Goal: Task Accomplishment & Management: Use online tool/utility

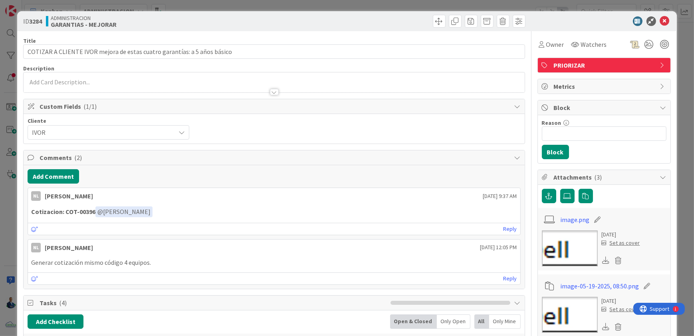
click at [507, 222] on div "Reply" at bounding box center [274, 228] width 492 height 12
click at [506, 226] on link "Reply" at bounding box center [511, 229] width 14 height 10
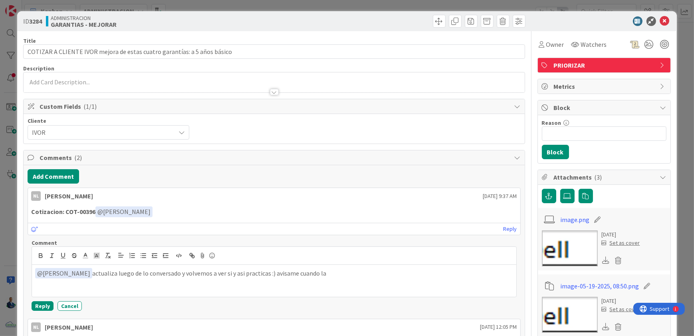
click at [78, 272] on p "﻿ @ [PERSON_NAME] ﻿ actualiza luego de lo conversado y volvemos a ver si y asi …" at bounding box center [274, 273] width 478 height 11
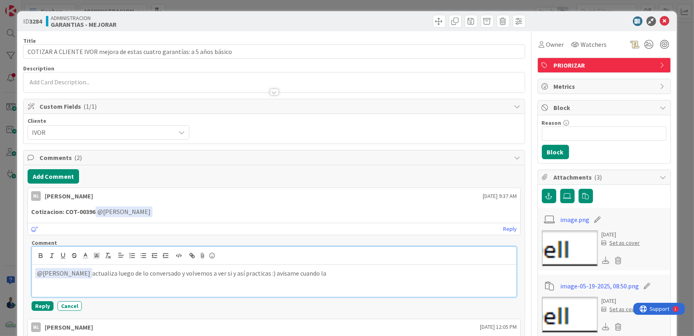
click at [79, 272] on p "﻿ @ [PERSON_NAME] ﻿ actualiza luego de lo conversado y volvemos a ver si y así …" at bounding box center [274, 273] width 478 height 11
click at [129, 261] on div at bounding box center [274, 255] width 484 height 18
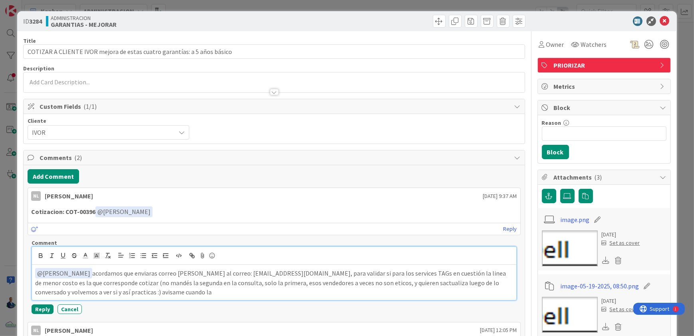
drag, startPoint x: 383, startPoint y: 280, endPoint x: 411, endPoint y: 284, distance: 28.2
click at [300, 282] on p "﻿ @ [PERSON_NAME] ﻿ acordamos que enviaras correo [PERSON_NAME] al correo: [EMA…" at bounding box center [274, 282] width 478 height 29
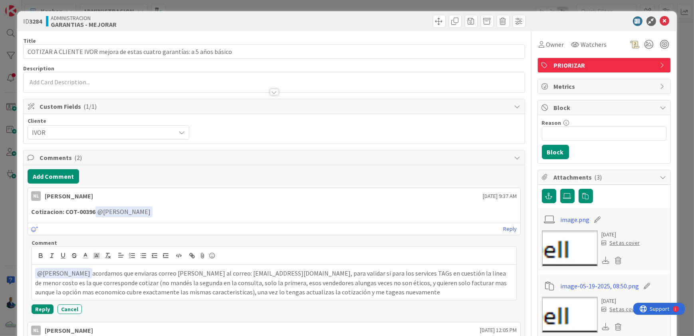
click at [53, 308] on div "Reply Cancel" at bounding box center [274, 309] width 485 height 10
click at [45, 307] on button "Reply" at bounding box center [43, 309] width 22 height 10
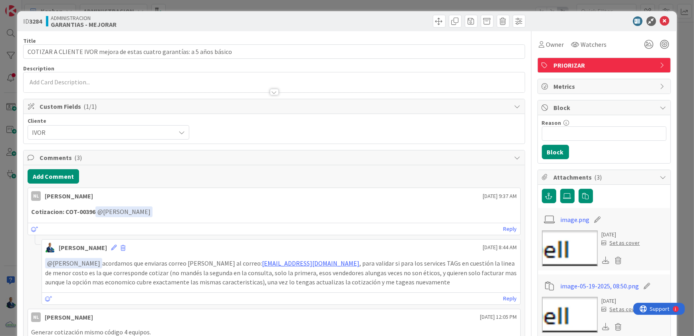
click at [679, 47] on div "ID 3284 ADMINISTRACION GARANTIAS - MEJORAR Title 73 / 128 COTIZAR A CLIENTE [PE…" at bounding box center [347, 168] width 694 height 336
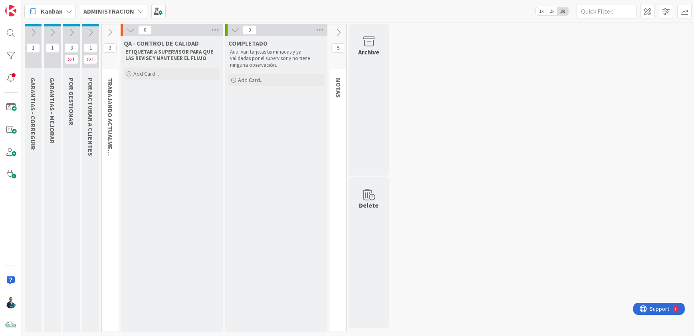
click at [121, 8] on b "ADMINISTRACION" at bounding box center [108, 11] width 51 height 8
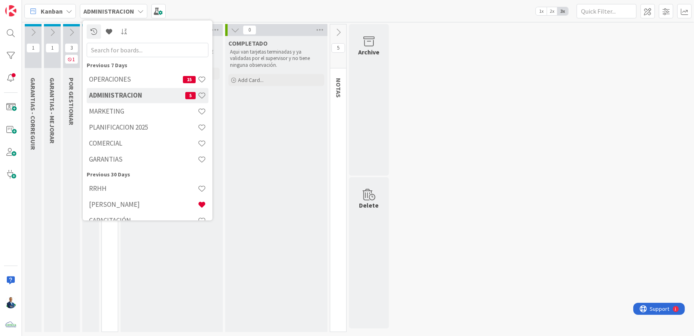
click at [137, 78] on h4 "OPERACIONES" at bounding box center [136, 79] width 94 height 8
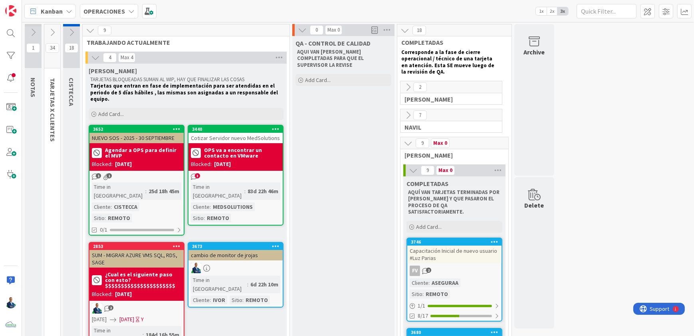
click at [500, 170] on icon at bounding box center [498, 170] width 10 height 12
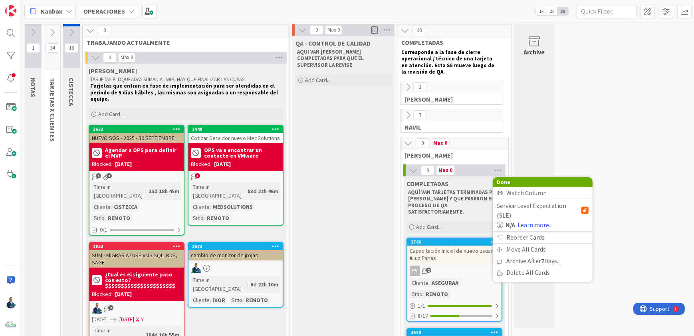
click at [527, 255] on span "Archive After 7 Days..." at bounding box center [534, 261] width 54 height 12
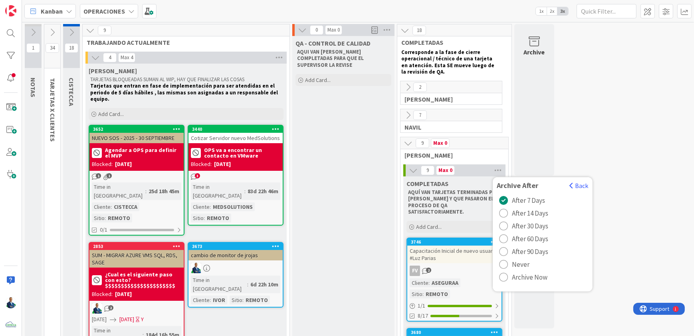
click at [524, 269] on span "Never" at bounding box center [521, 264] width 18 height 12
click at [525, 274] on span "Archive Now" at bounding box center [530, 277] width 36 height 12
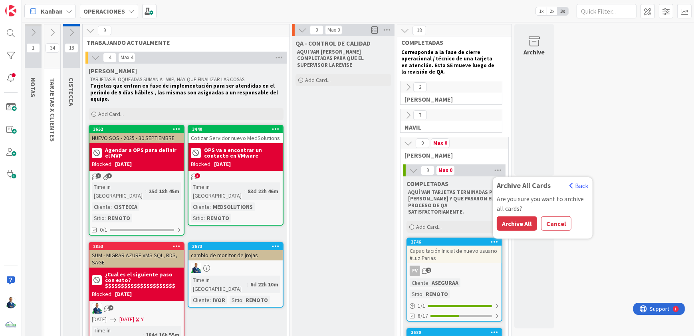
click at [549, 224] on button "Cancel" at bounding box center [556, 223] width 30 height 14
click at [495, 171] on icon at bounding box center [498, 170] width 10 height 12
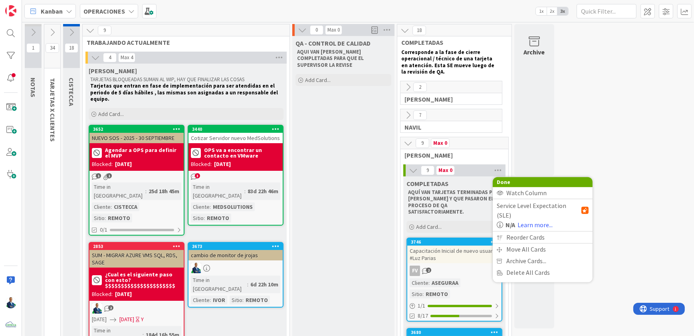
click at [524, 255] on span "Archive Cards..." at bounding box center [527, 261] width 40 height 12
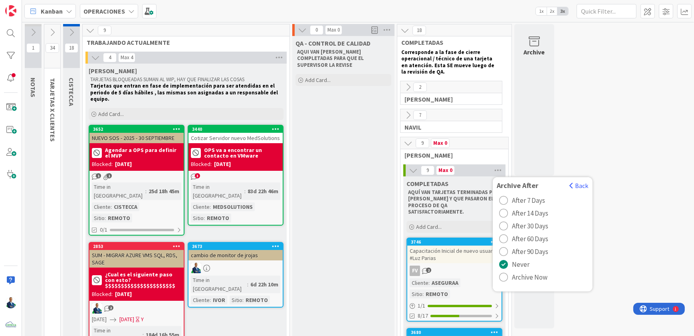
click at [524, 278] on span "Archive Now" at bounding box center [530, 277] width 36 height 12
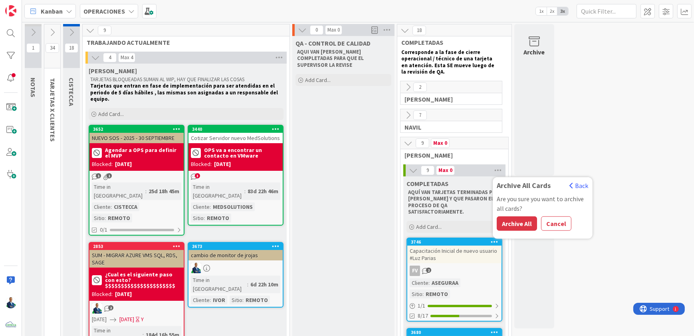
click at [522, 222] on button "Archive All" at bounding box center [517, 223] width 40 height 14
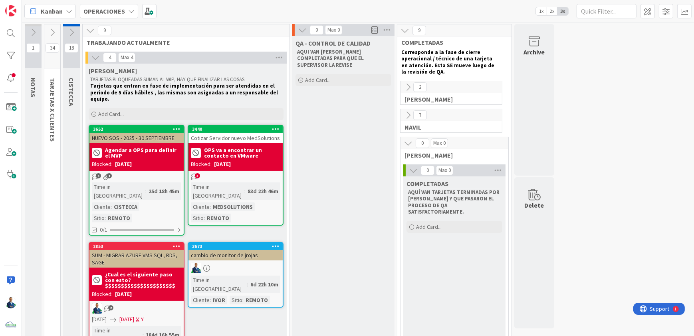
click at [406, 112] on icon at bounding box center [408, 115] width 9 height 9
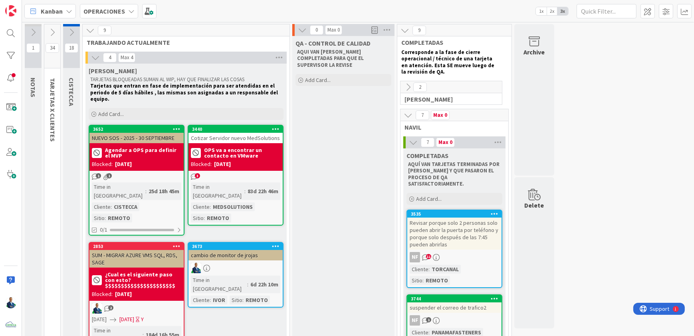
click at [496, 140] on icon at bounding box center [498, 142] width 10 height 12
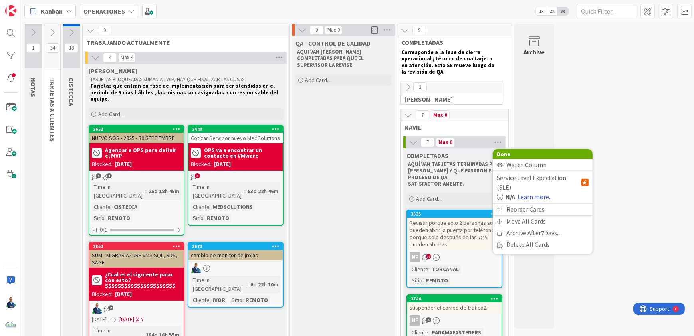
click at [528, 227] on span "Archive After 7 Days..." at bounding box center [534, 233] width 54 height 12
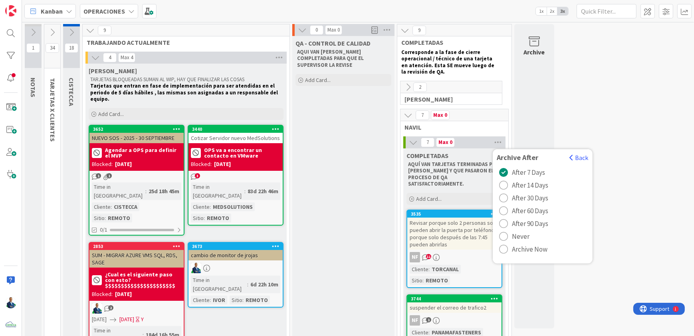
click at [528, 253] on span "Archive Now" at bounding box center [530, 249] width 36 height 12
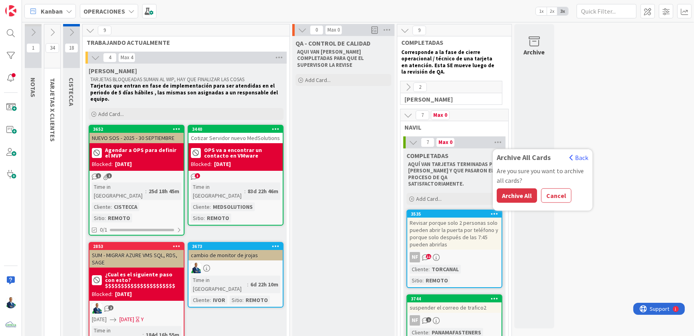
click at [520, 193] on button "Archive All" at bounding box center [517, 195] width 40 height 14
click at [405, 86] on icon at bounding box center [408, 87] width 9 height 9
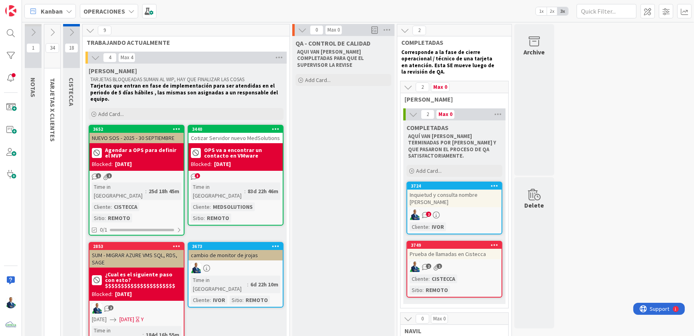
click at [498, 118] on icon at bounding box center [498, 114] width 10 height 12
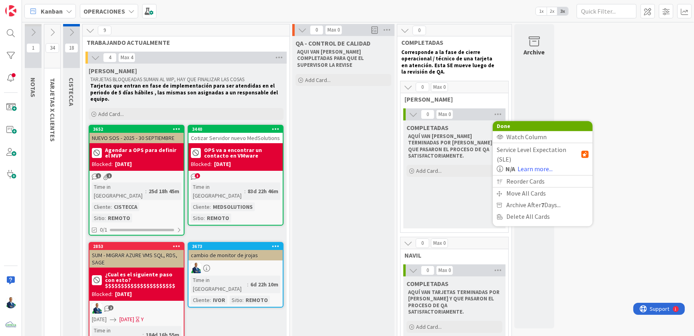
click at [409, 86] on icon at bounding box center [408, 87] width 9 height 9
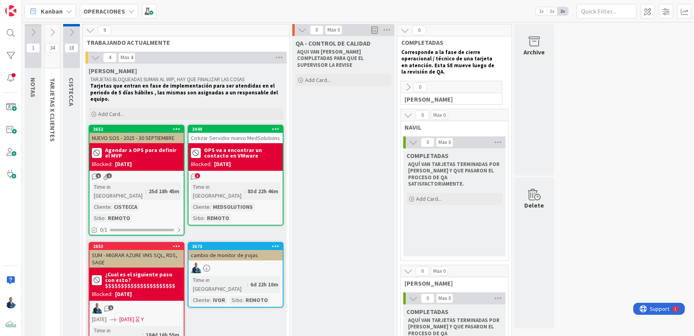
click at [409, 117] on icon at bounding box center [408, 115] width 9 height 9
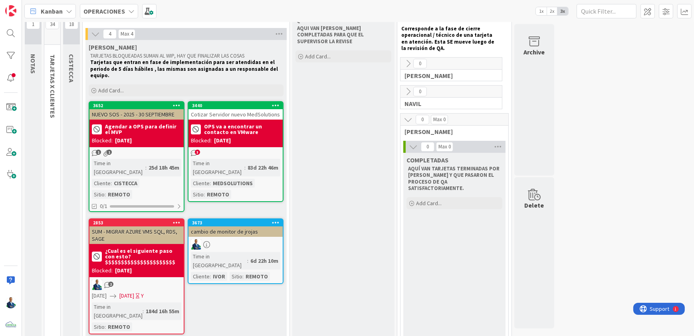
scroll to position [60, 0]
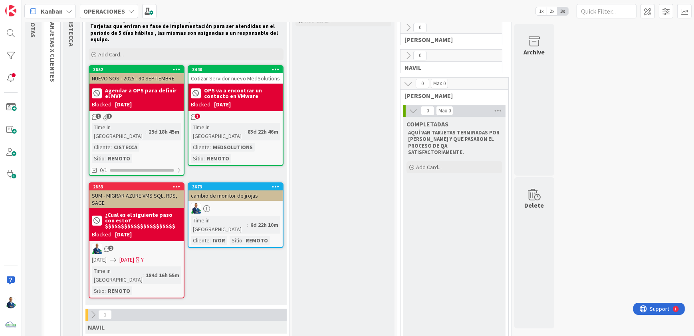
click at [97, 310] on icon at bounding box center [93, 314] width 9 height 9
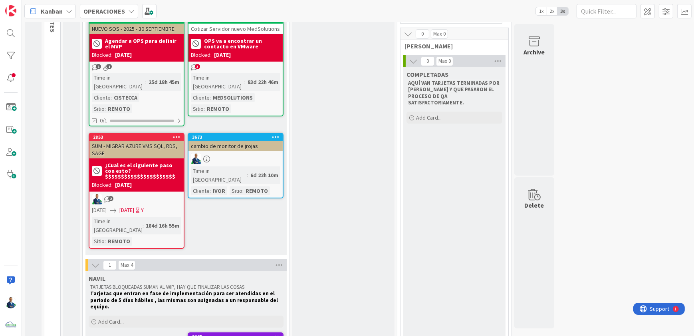
scroll to position [171, 0]
